Goal: Book appointment/travel/reservation

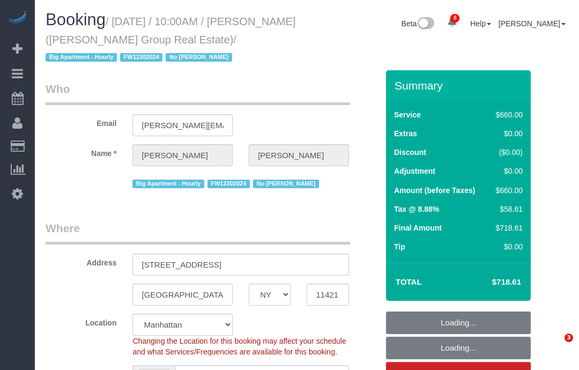
select select "NY"
select select "2"
select select "330"
select select "spot1"
select select "number:89"
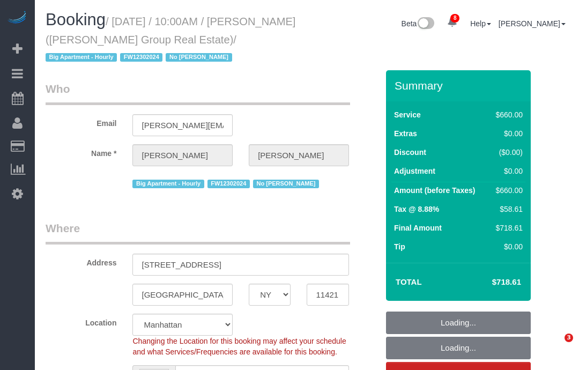
select select "number:90"
select select "number:15"
select select "number:7"
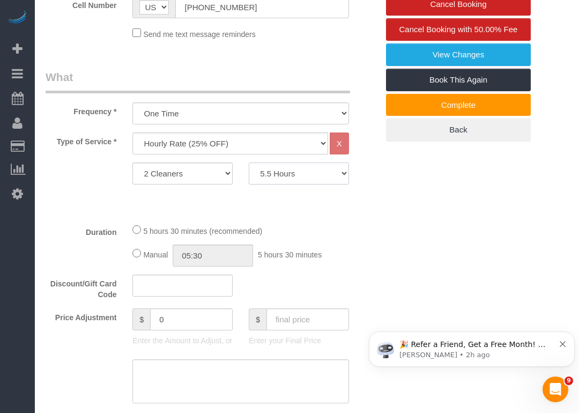
click at [272, 183] on select "0.5 Hours 1 Hour 1.5 Hour 2 Hours 2.5 Hours 3 Hours 3.5 Hours 4 Hours 4.5 Hours…" at bounding box center [299, 174] width 100 height 22
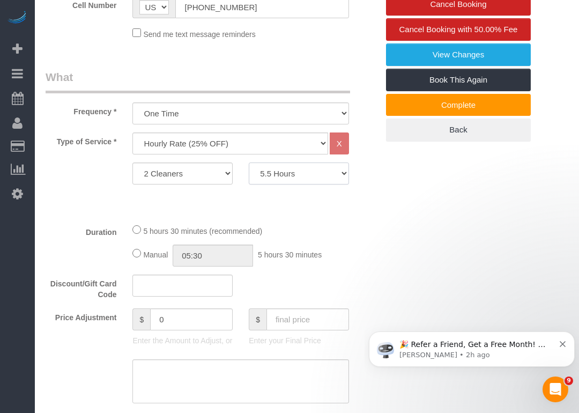
select select "420"
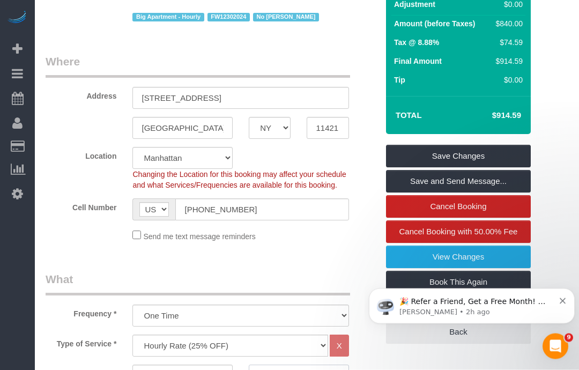
select select "spot38"
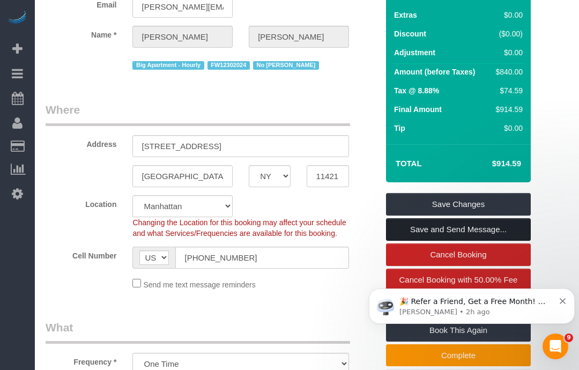
click at [412, 231] on link "Save and Send Message..." at bounding box center [458, 229] width 145 height 23
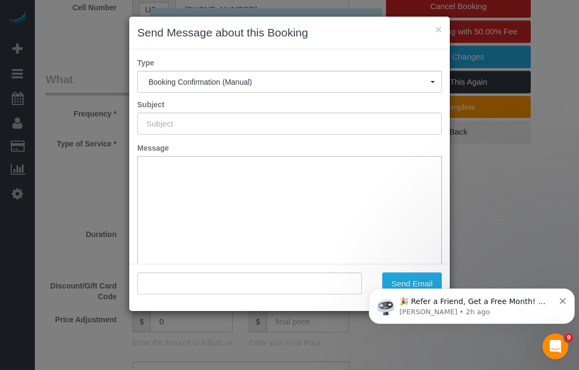
type input "Cleaning Confirmed for [DATE] 10:00am"
type input ""[PERSON_NAME]" <[PERSON_NAME][EMAIL_ADDRESS][DOMAIN_NAME]>"
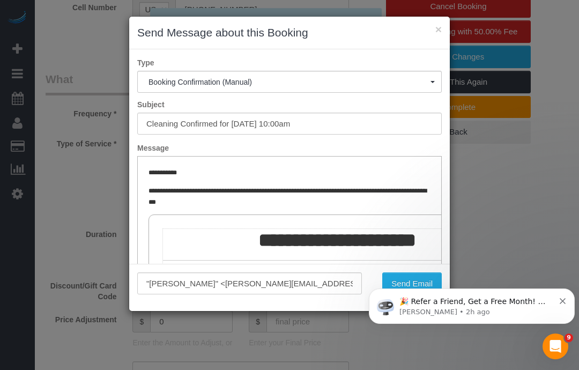
click at [419, 289] on div "🎉 Refer a Friend, Get a Free Month! 🎉 Love Automaid? Share the love! When you r…" at bounding box center [472, 306] width 206 height 35
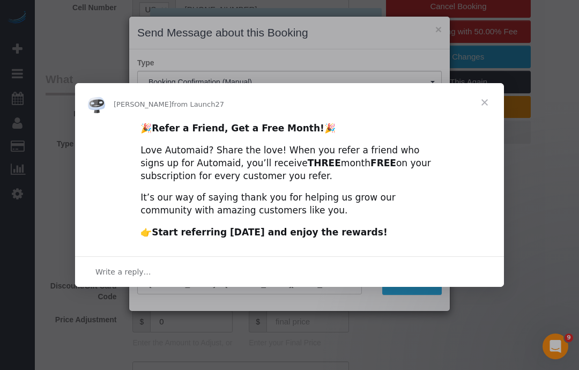
click at [489, 106] on span "Close" at bounding box center [485, 102] width 39 height 39
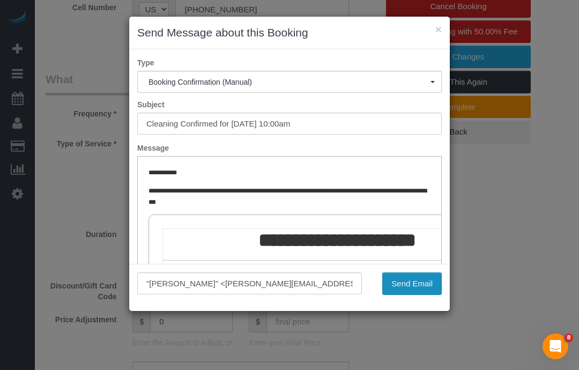
click at [425, 287] on button "Send Email" at bounding box center [412, 283] width 60 height 23
